Goal: Check status

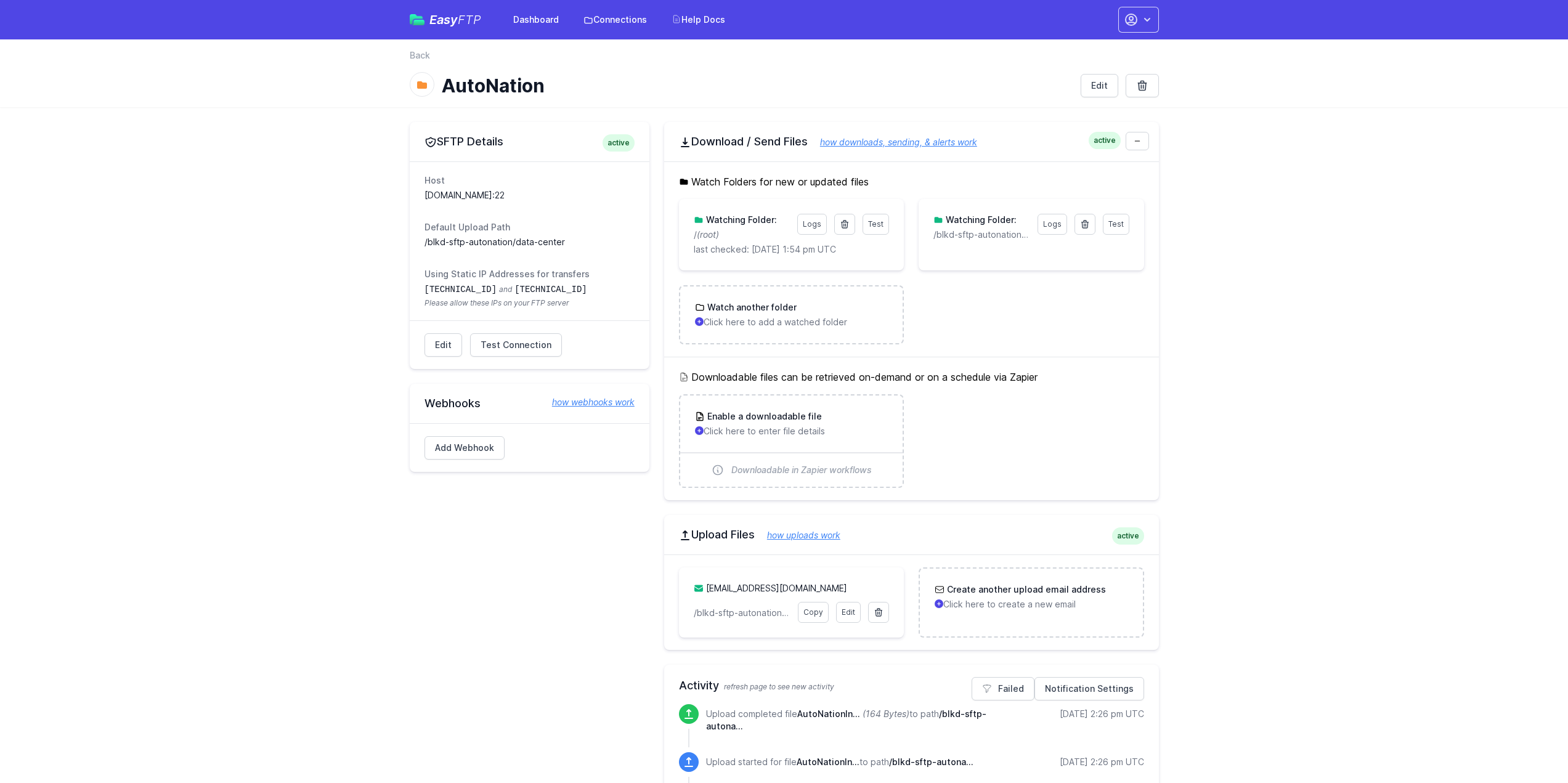
scroll to position [247, 0]
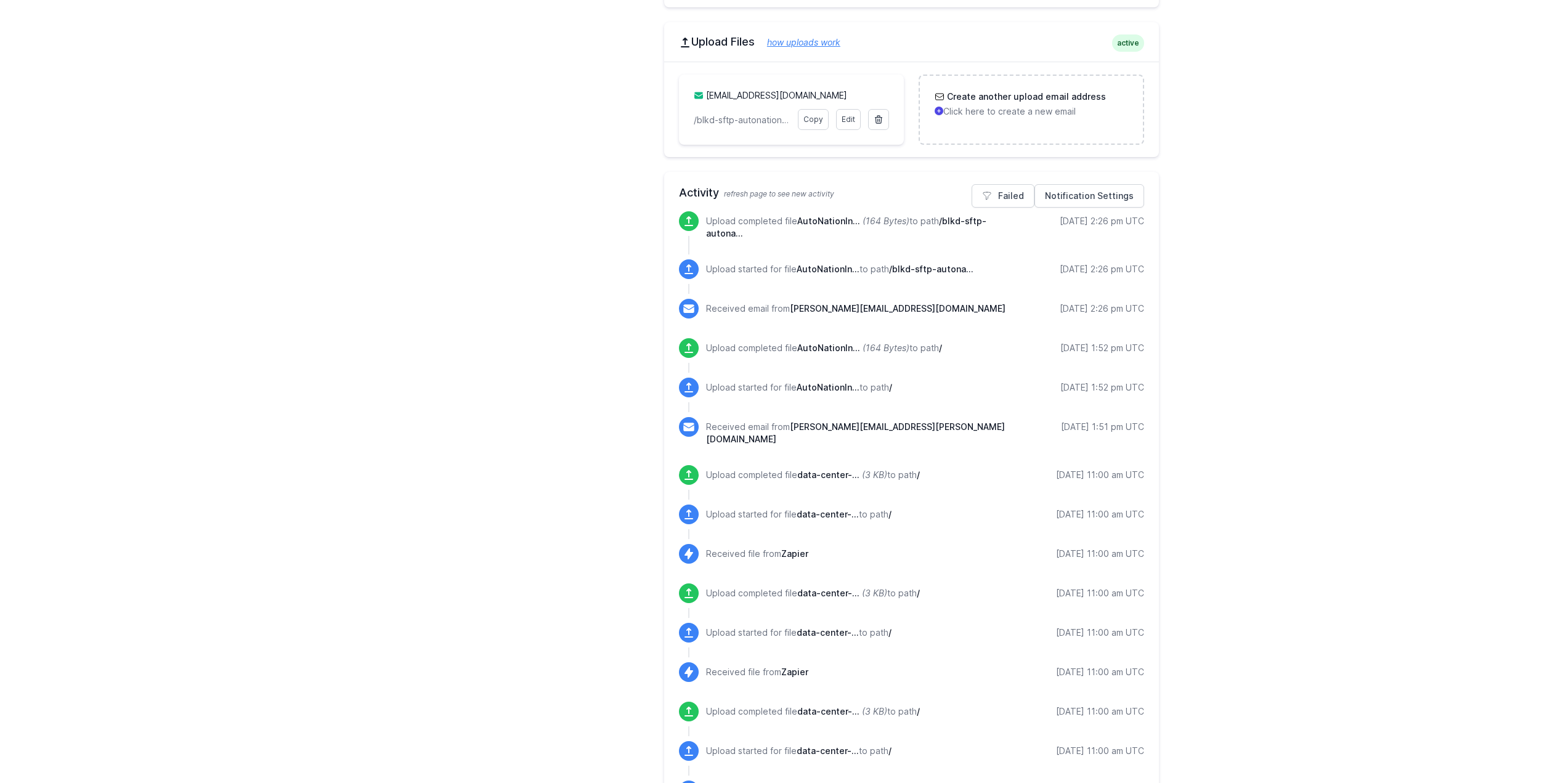
scroll to position [554, 0]
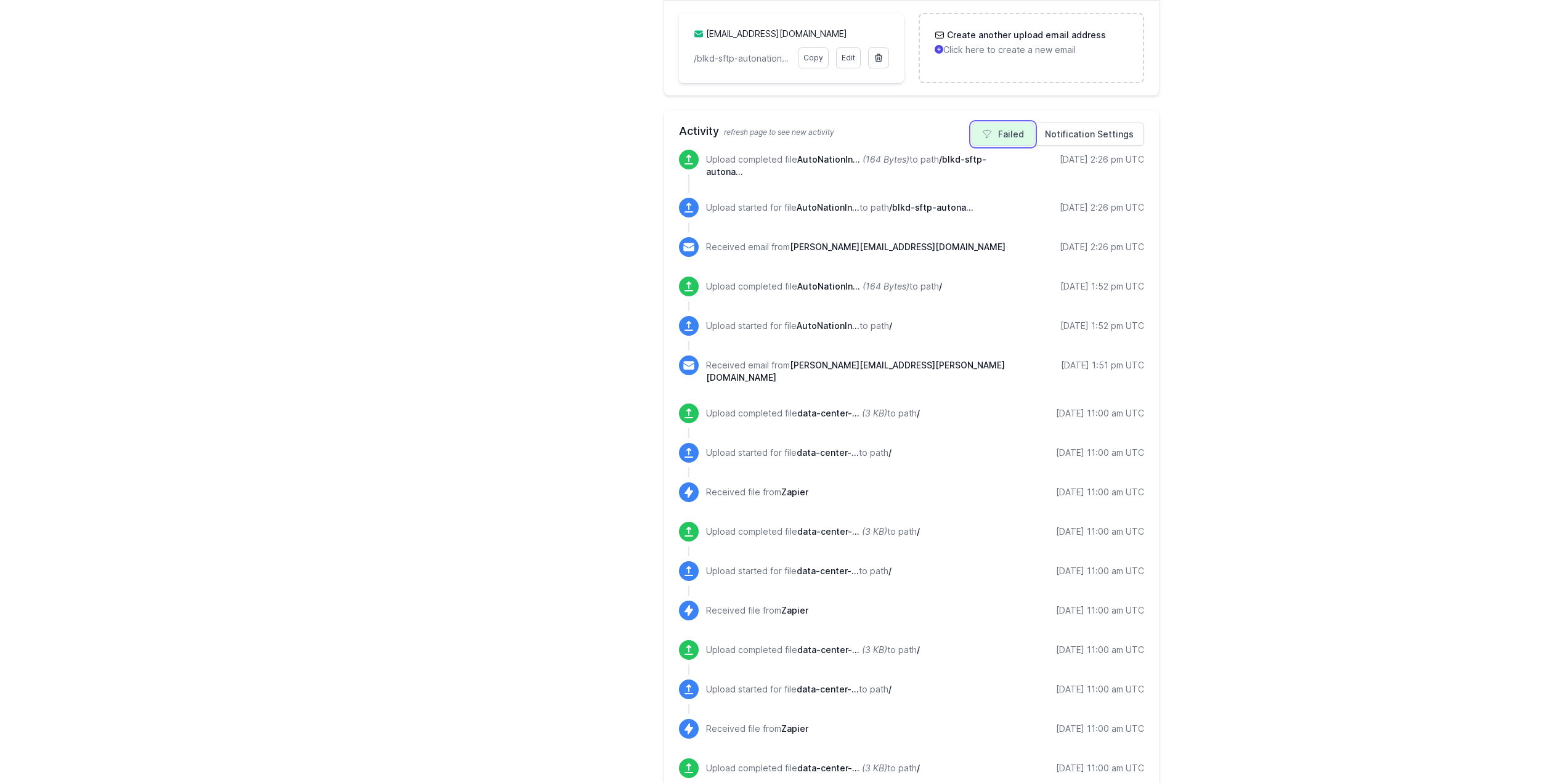
click at [1002, 140] on link "Failed" at bounding box center [1003, 134] width 63 height 23
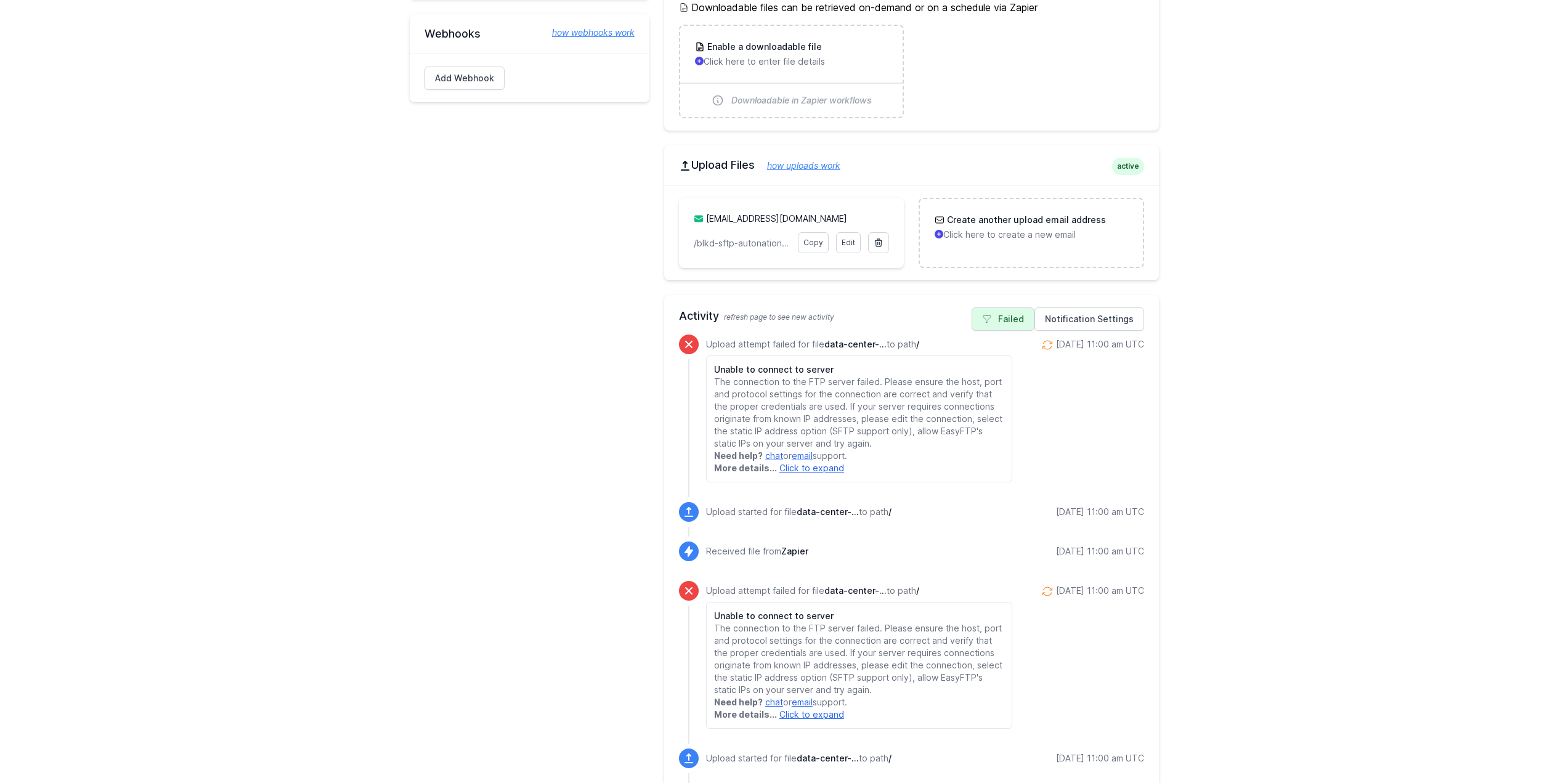
scroll to position [431, 0]
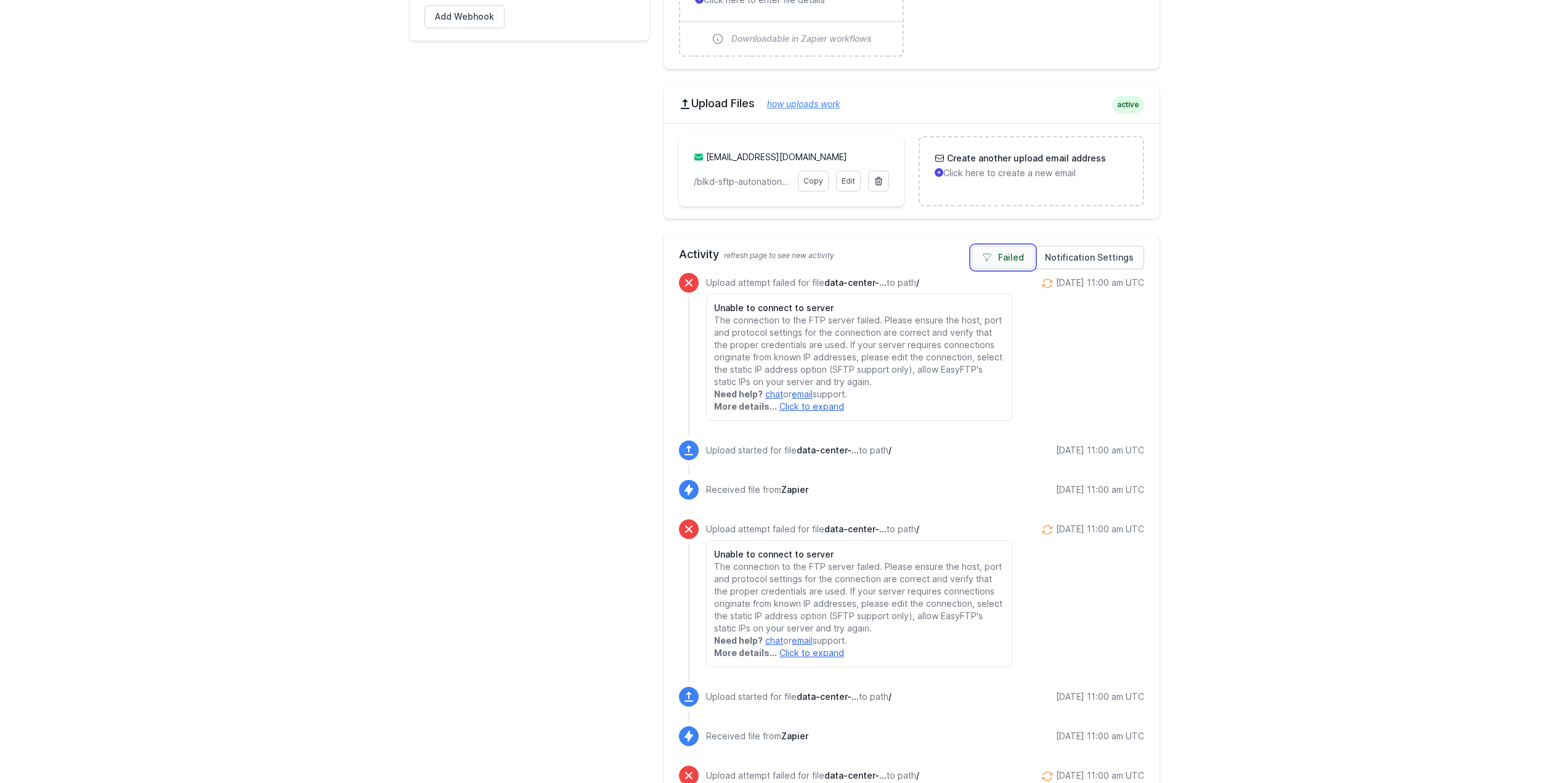
click at [1004, 262] on link "Failed" at bounding box center [1003, 257] width 63 height 23
